Goal: Find specific page/section: Find specific page/section

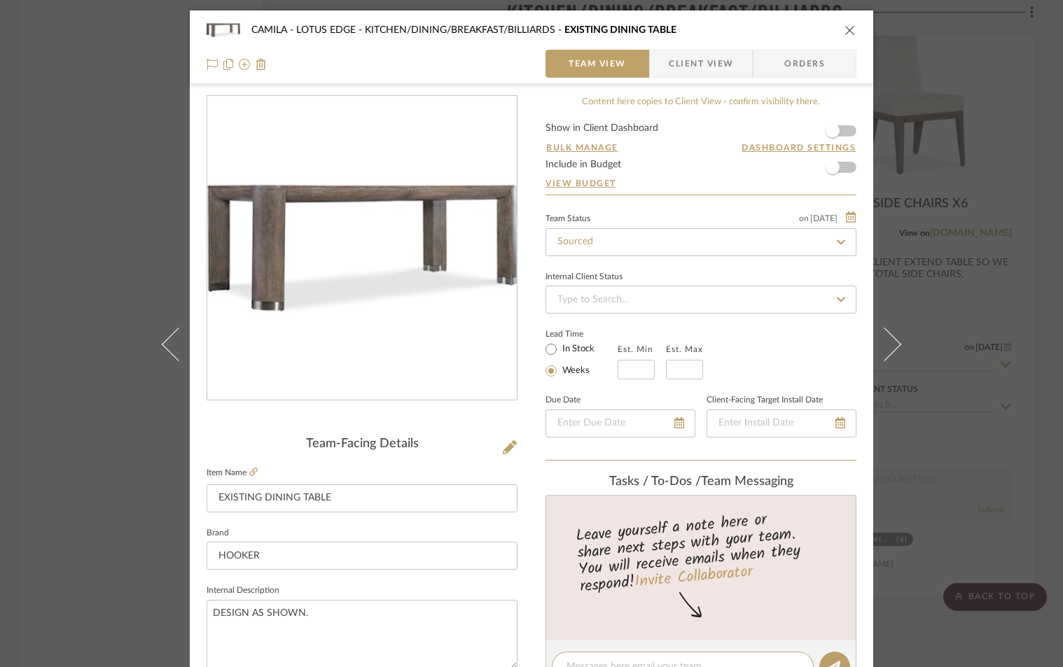
scroll to position [513, 0]
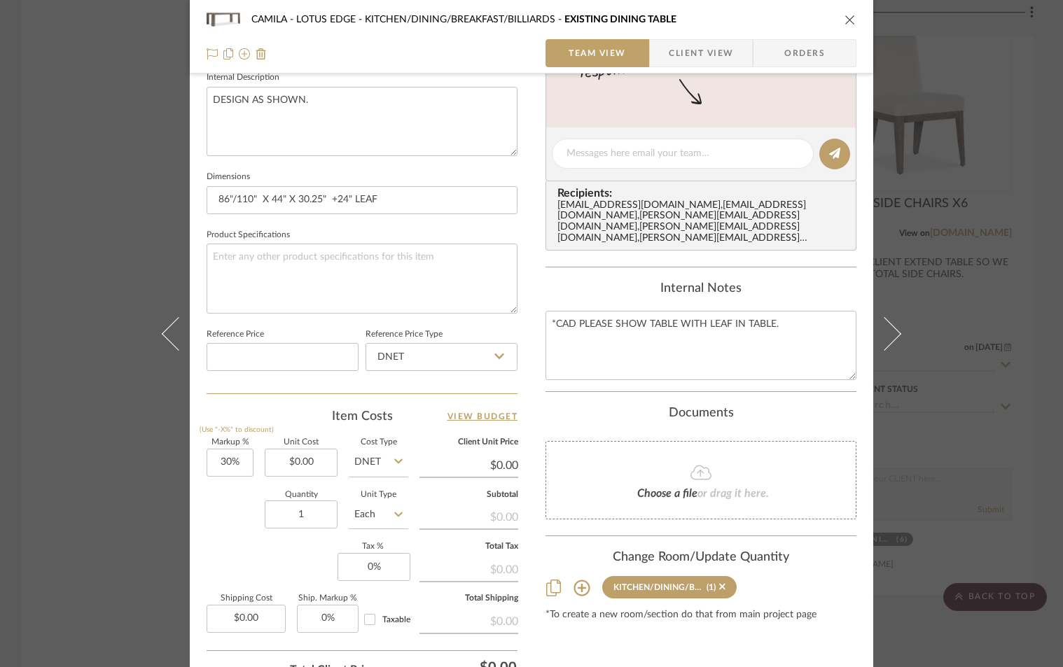
click at [845, 21] on icon "close" at bounding box center [849, 19] width 11 height 11
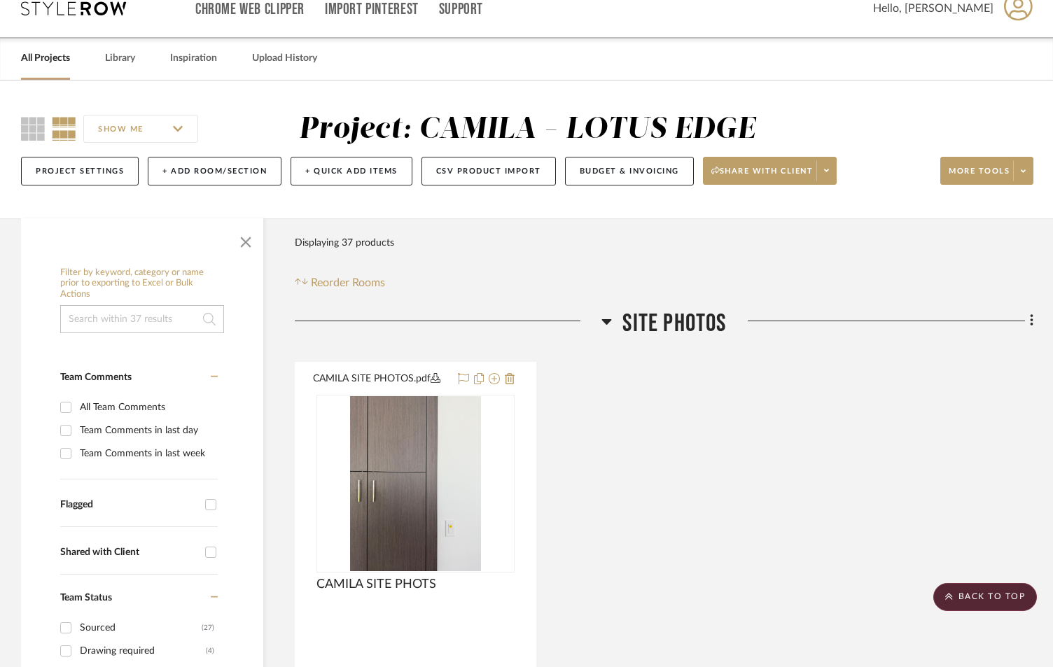
scroll to position [0, 0]
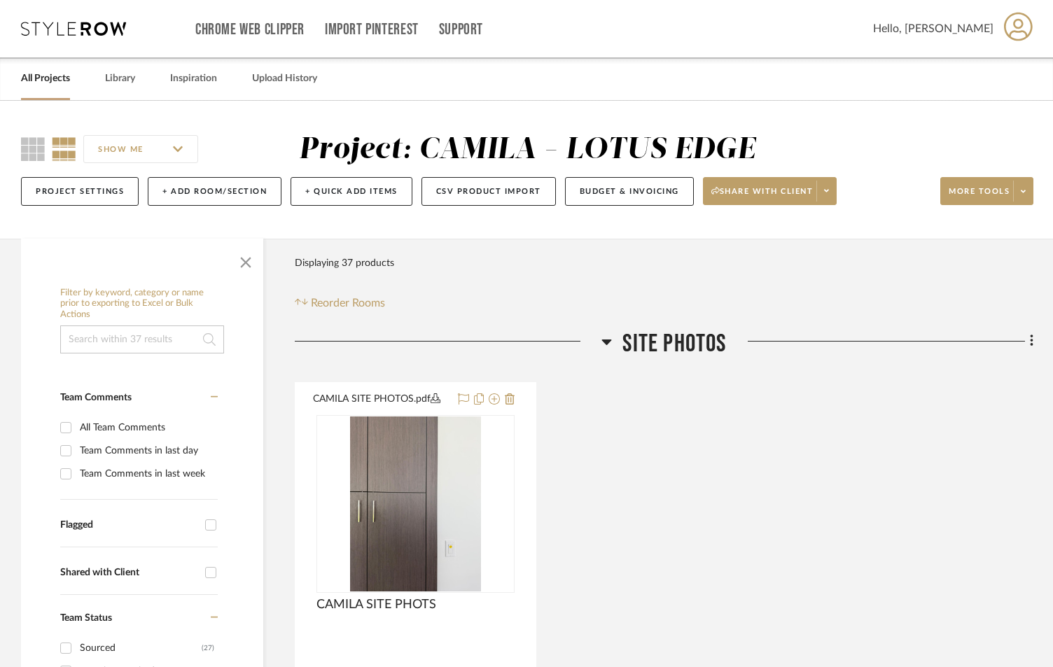
click at [34, 75] on link "All Projects" at bounding box center [45, 78] width 49 height 19
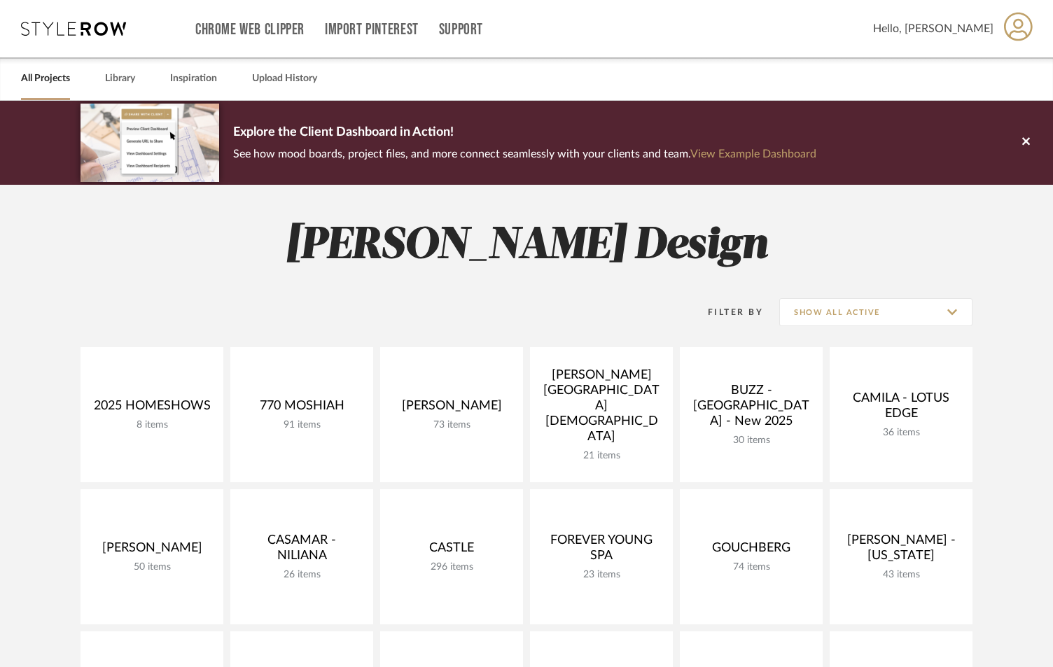
click at [1018, 293] on div "Filter By Show All Active 2025 HOMESHOWS 8 items View Budget Open Project 770 […" at bounding box center [526, 597] width 1008 height 638
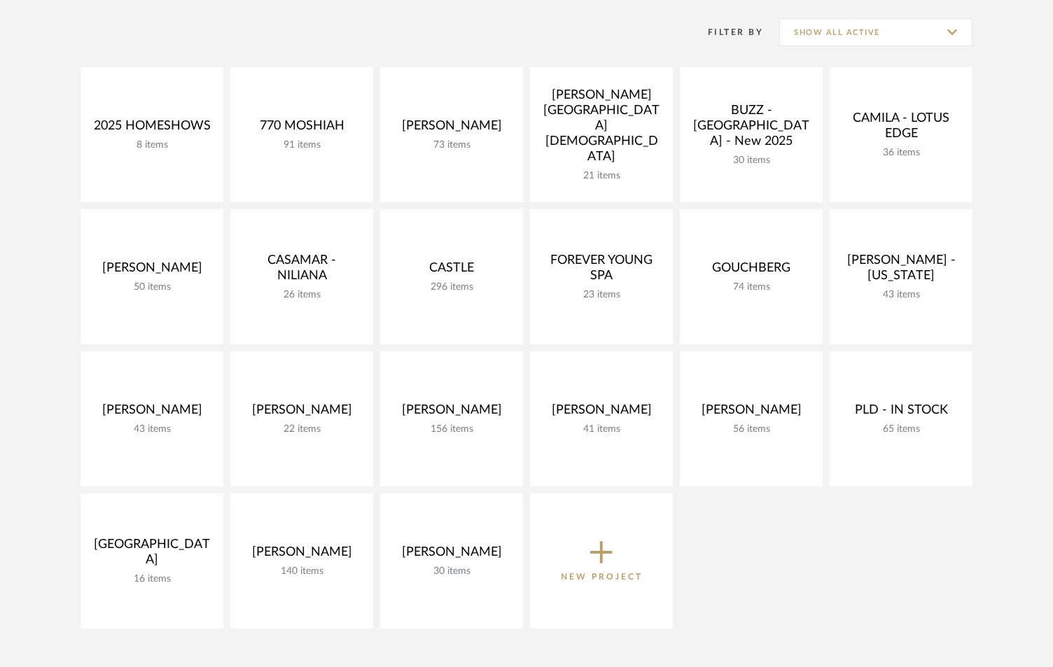
scroll to position [327, 0]
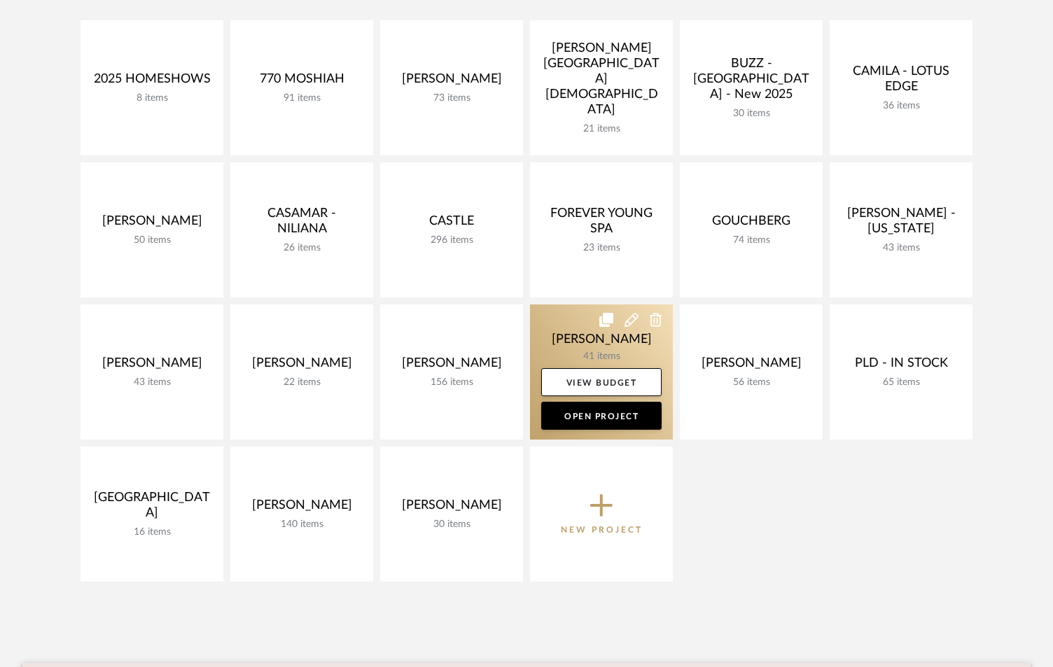
click at [557, 347] on link at bounding box center [601, 371] width 143 height 135
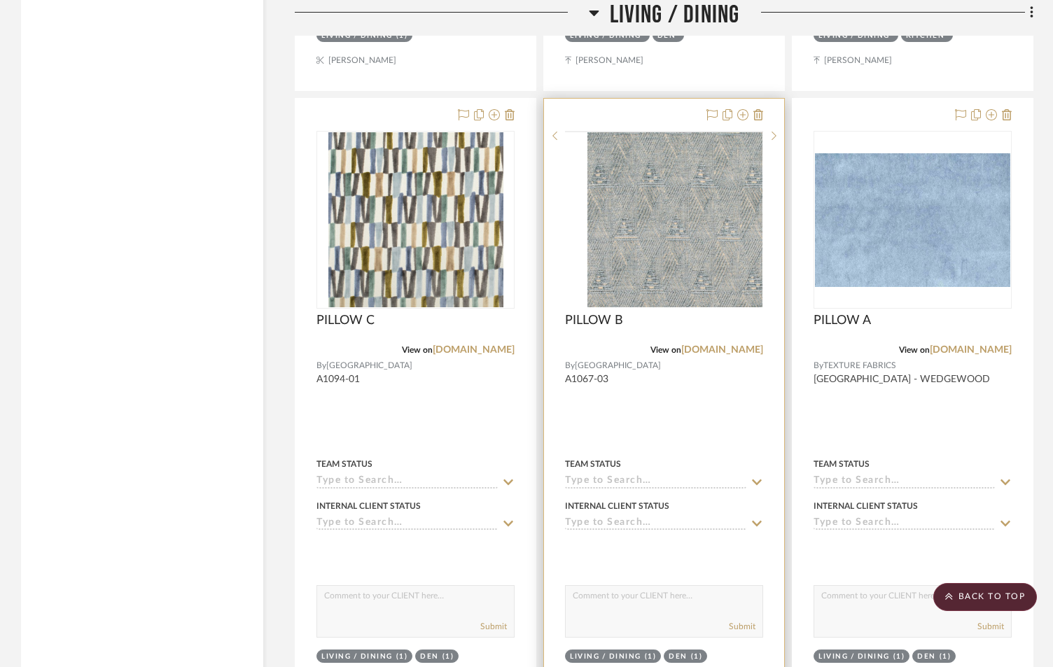
scroll to position [4340, 0]
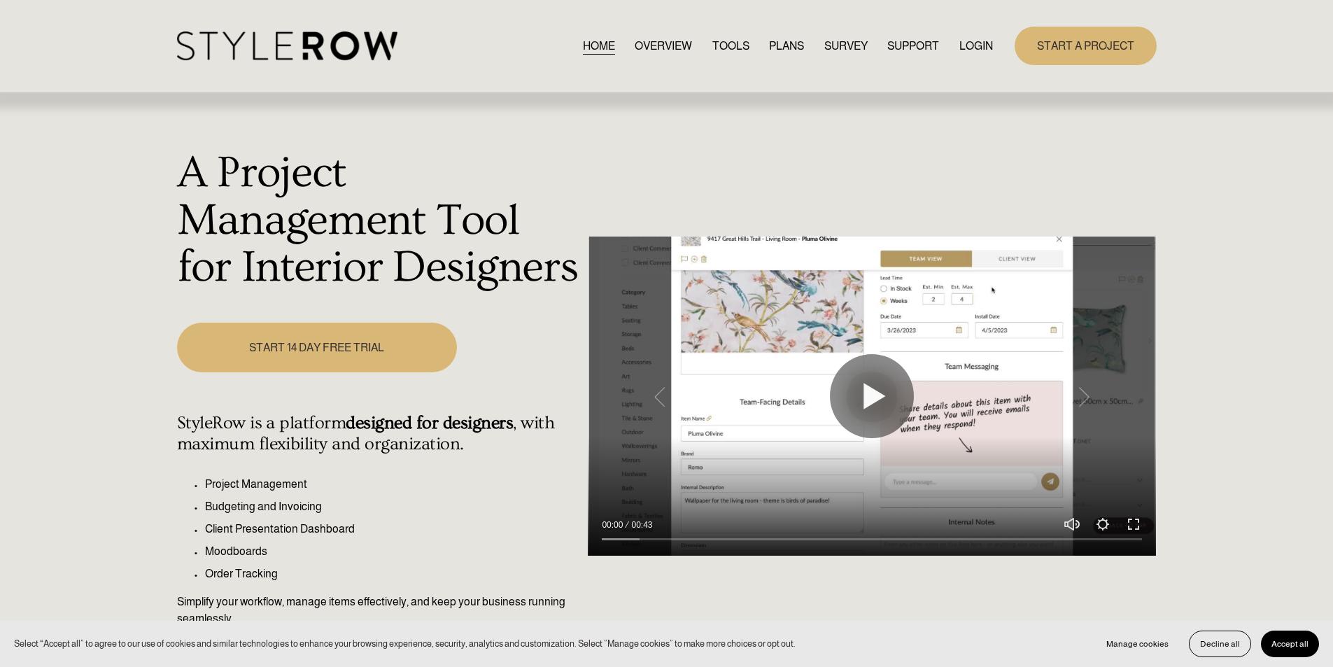
click at [976, 41] on link "LOGIN" at bounding box center [977, 45] width 34 height 19
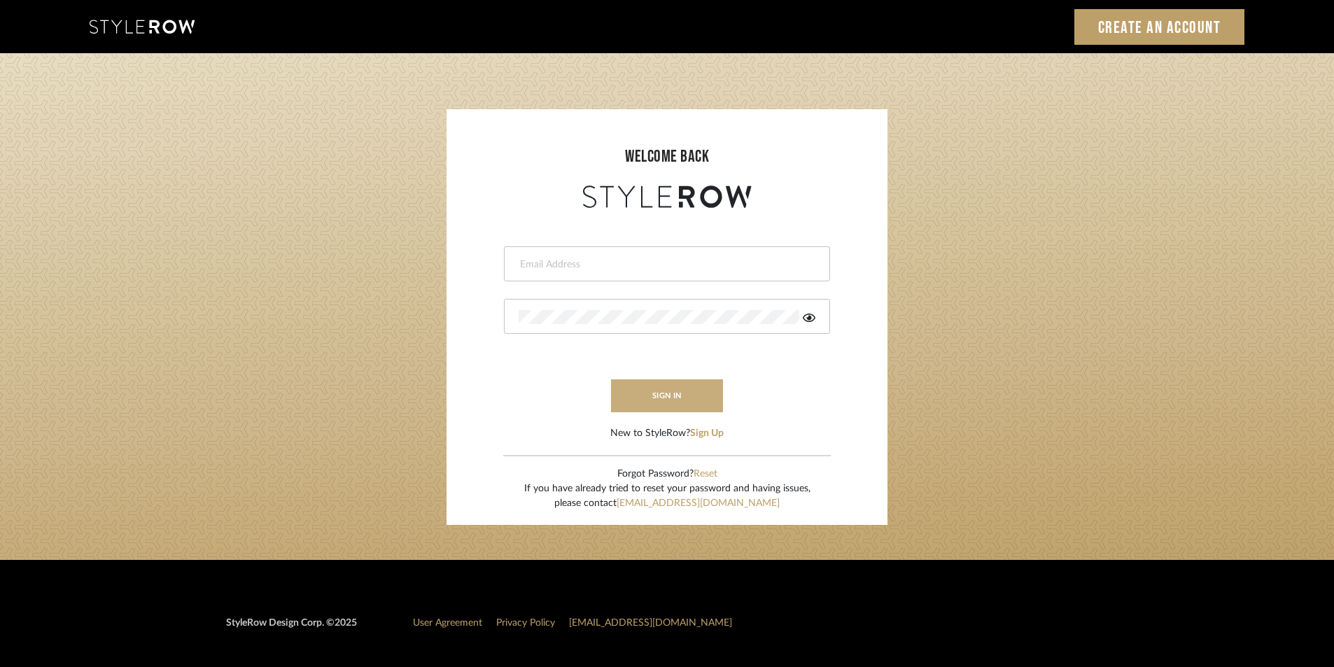
type input "jensalmon@perlalichi.com"
click at [675, 397] on button "sign in" at bounding box center [667, 395] width 112 height 33
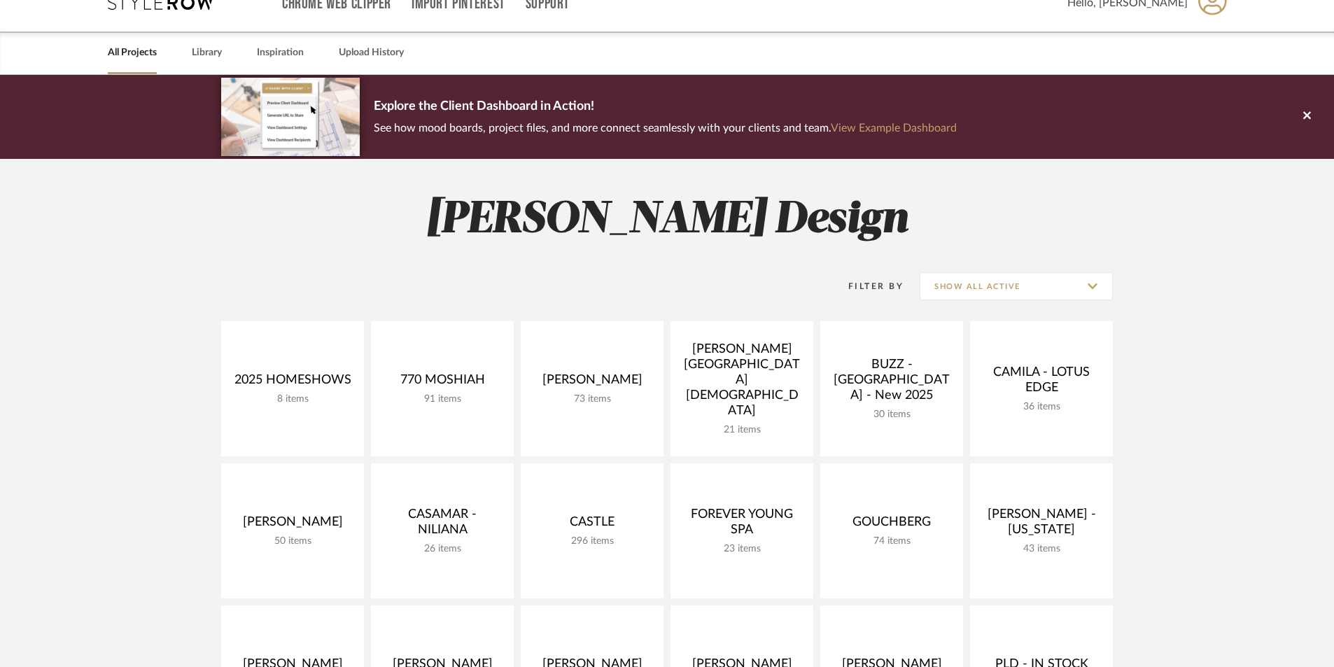
scroll to position [47, 0]
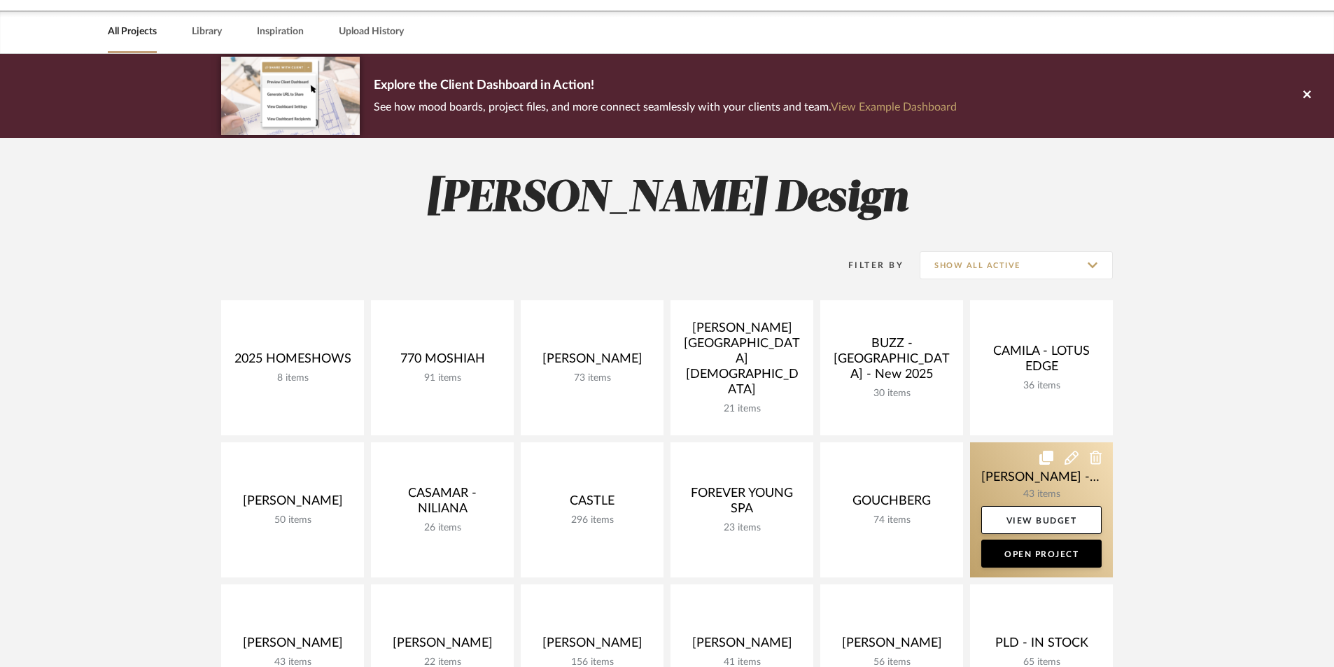
click at [1026, 479] on link at bounding box center [1041, 509] width 143 height 135
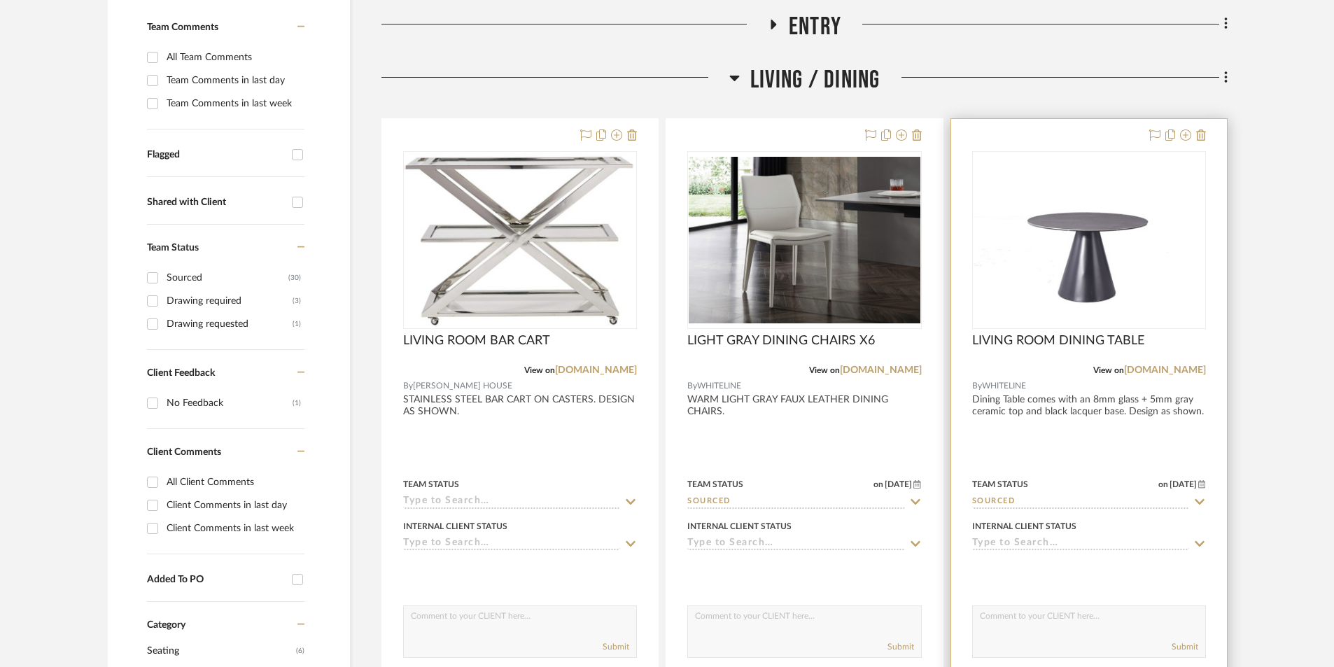
scroll to position [373, 0]
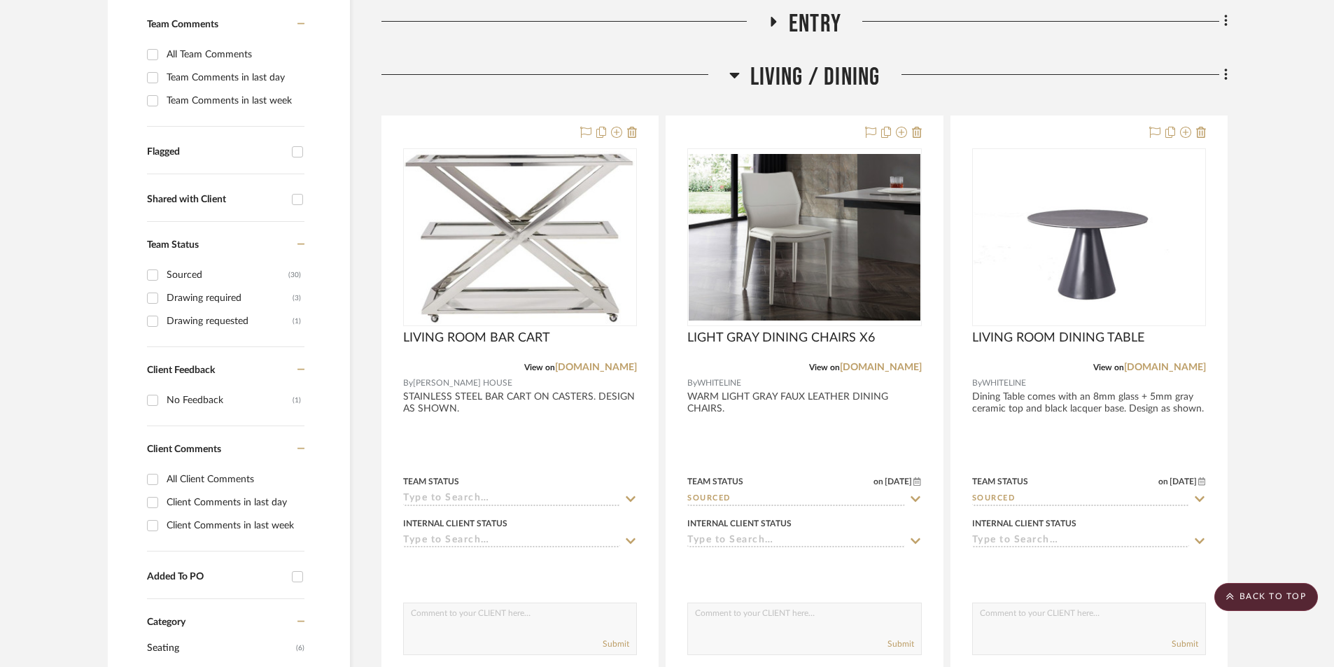
click at [731, 77] on icon at bounding box center [734, 74] width 10 height 17
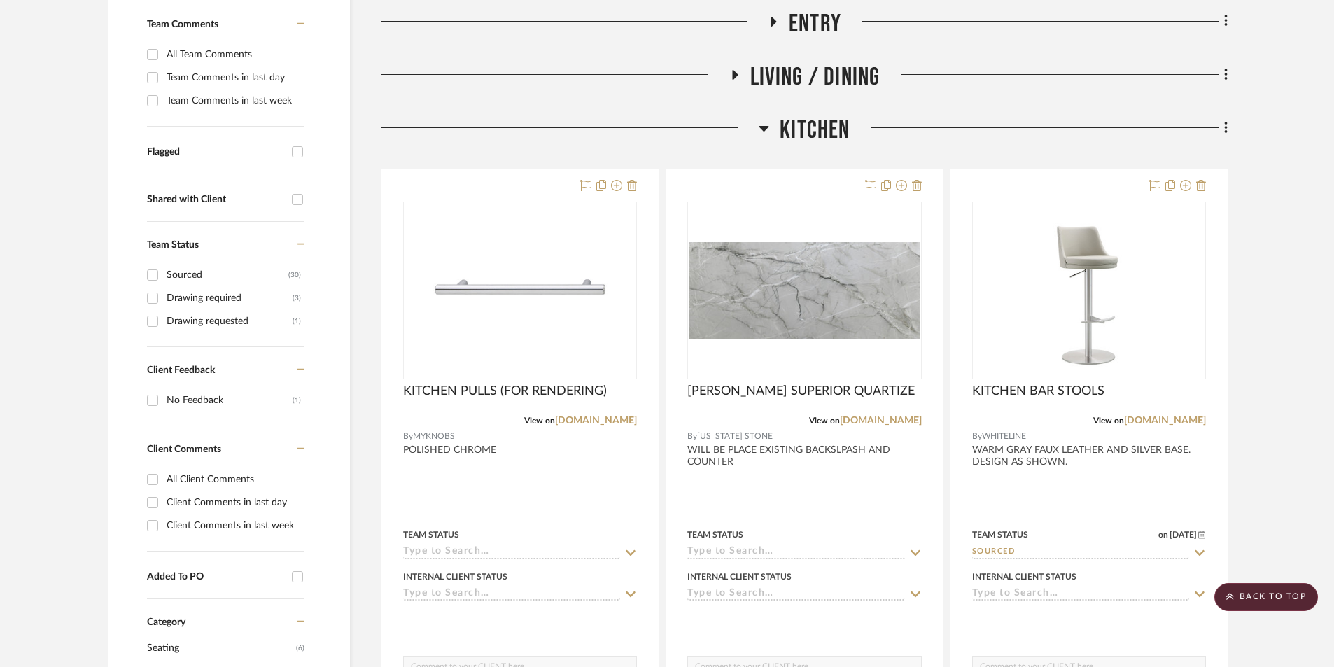
click at [765, 129] on icon at bounding box center [764, 129] width 10 height 6
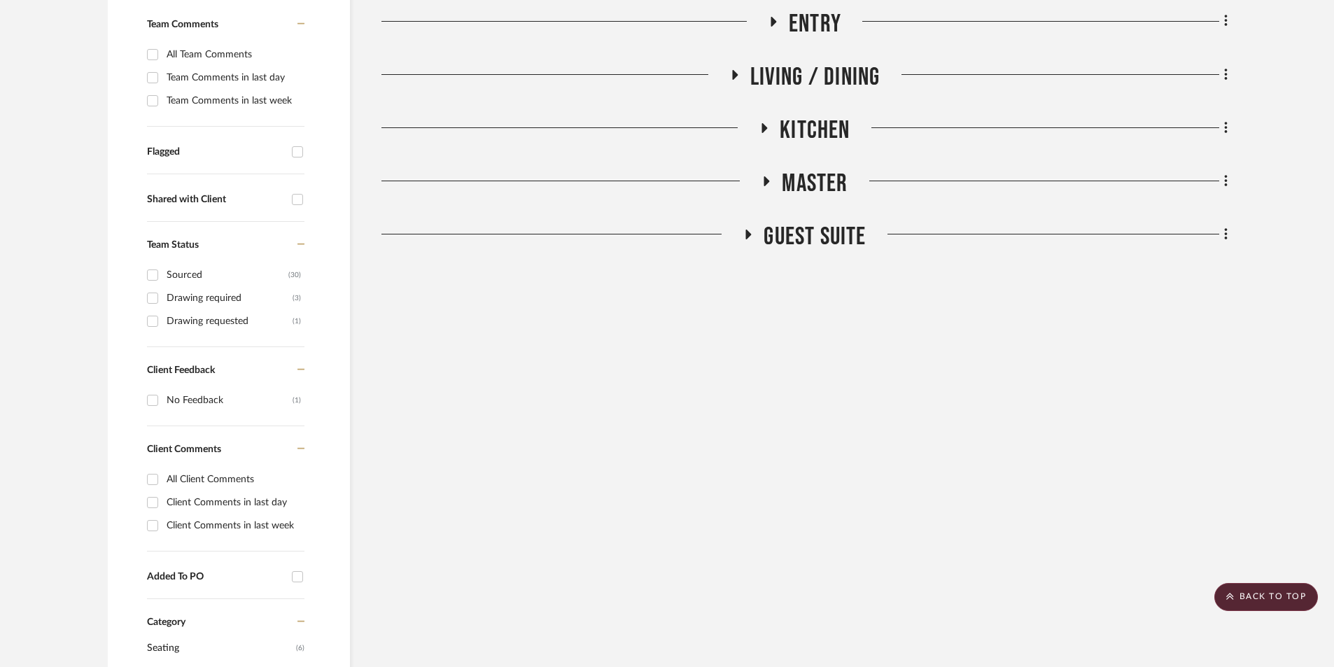
click at [772, 184] on icon at bounding box center [766, 181] width 17 height 10
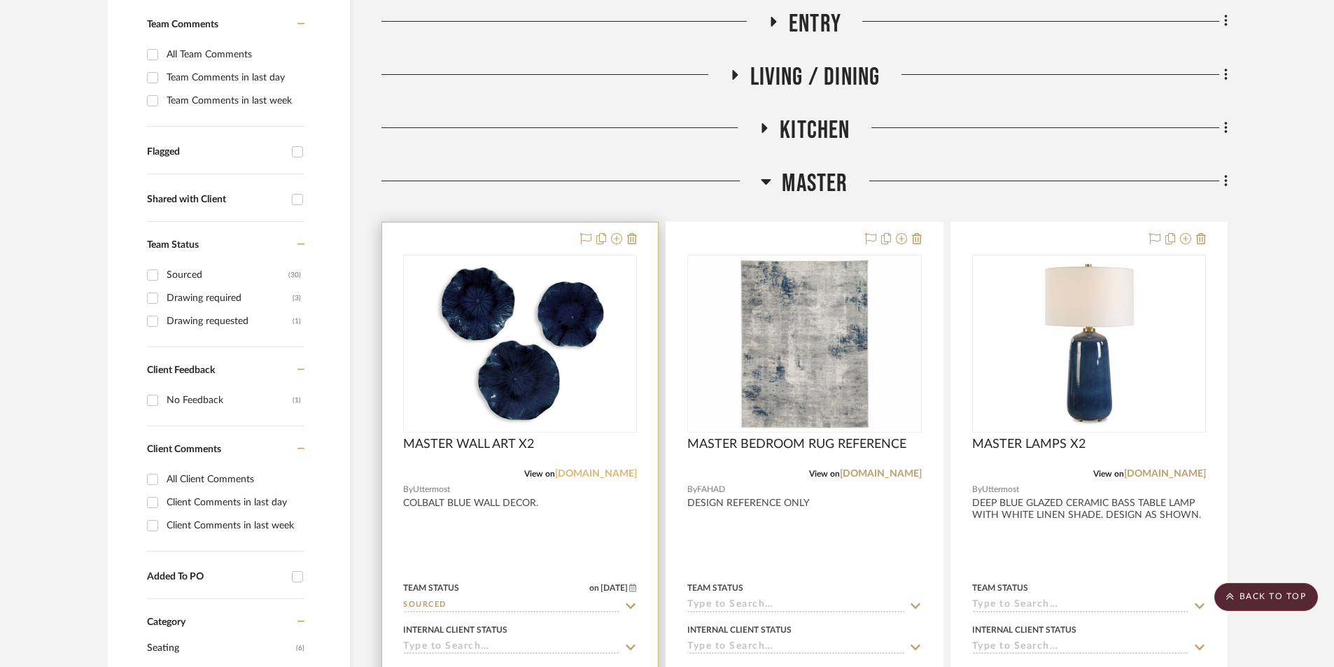
click at [617, 469] on link "uttermost.com" at bounding box center [596, 474] width 82 height 10
